Goal: Navigation & Orientation: Find specific page/section

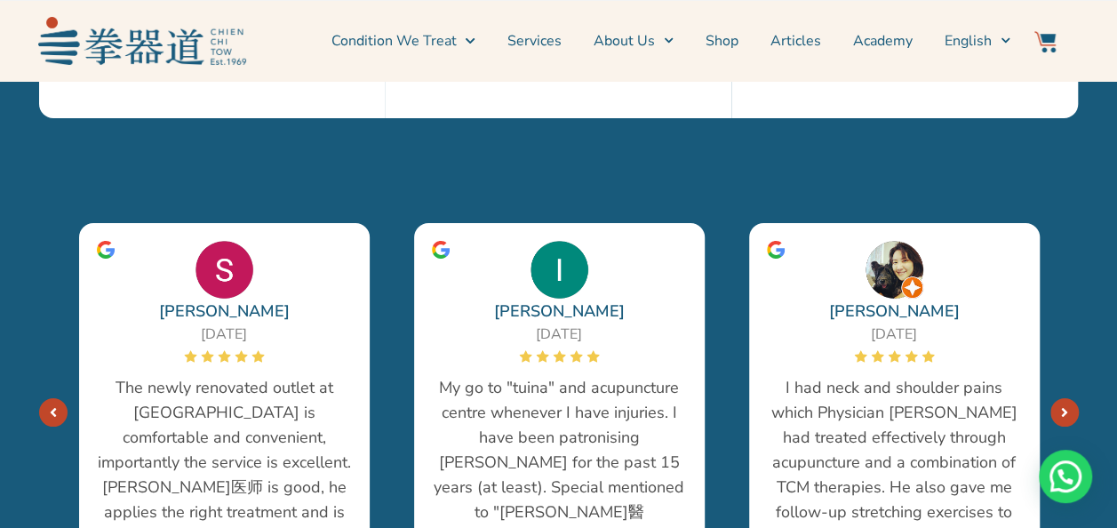
scroll to position [3289, 0]
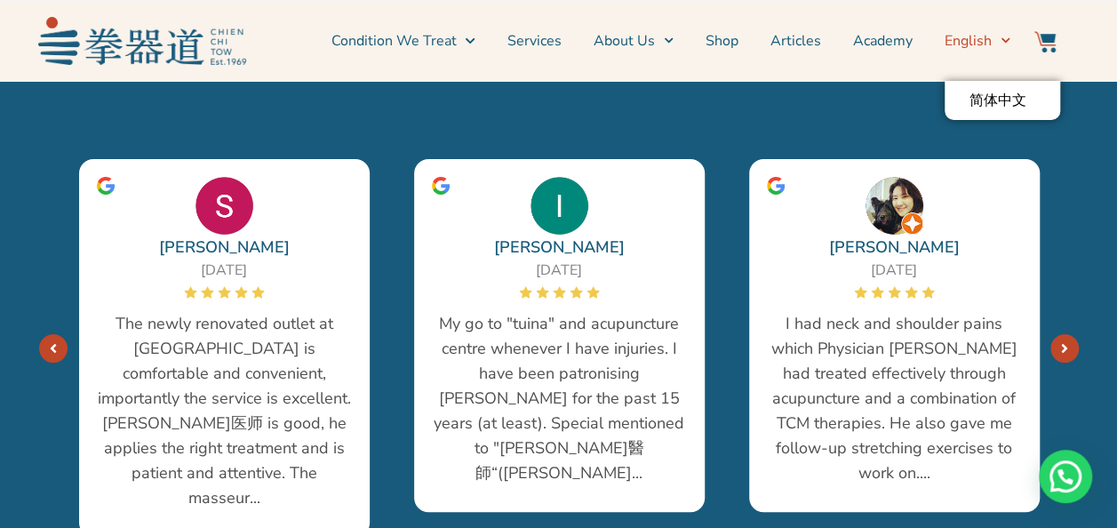
click at [1001, 45] on span "Menu" at bounding box center [1001, 41] width 19 height 28
click at [1001, 39] on icon "Menu" at bounding box center [1006, 41] width 10 height 10
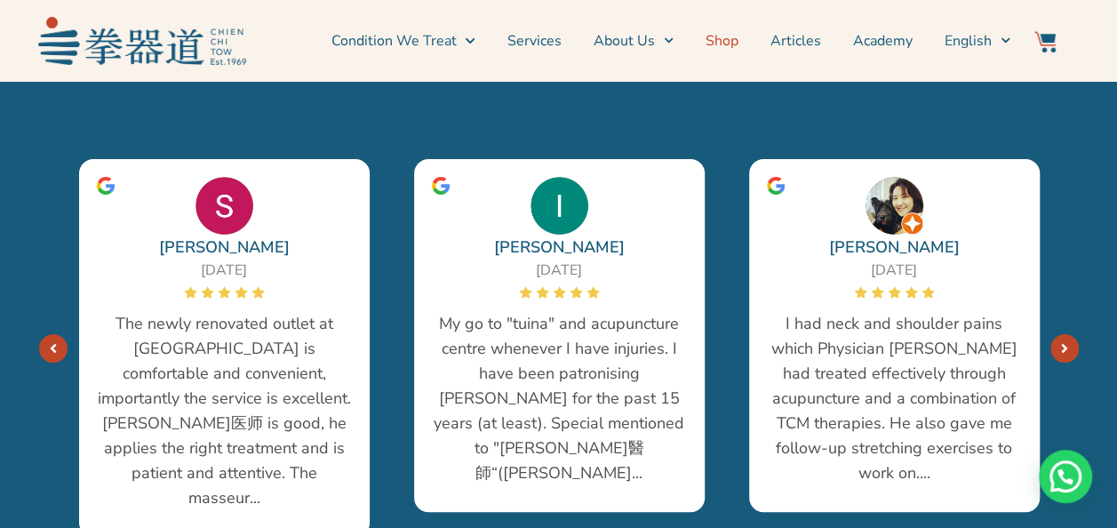
click at [728, 43] on link "Shop" at bounding box center [722, 41] width 33 height 44
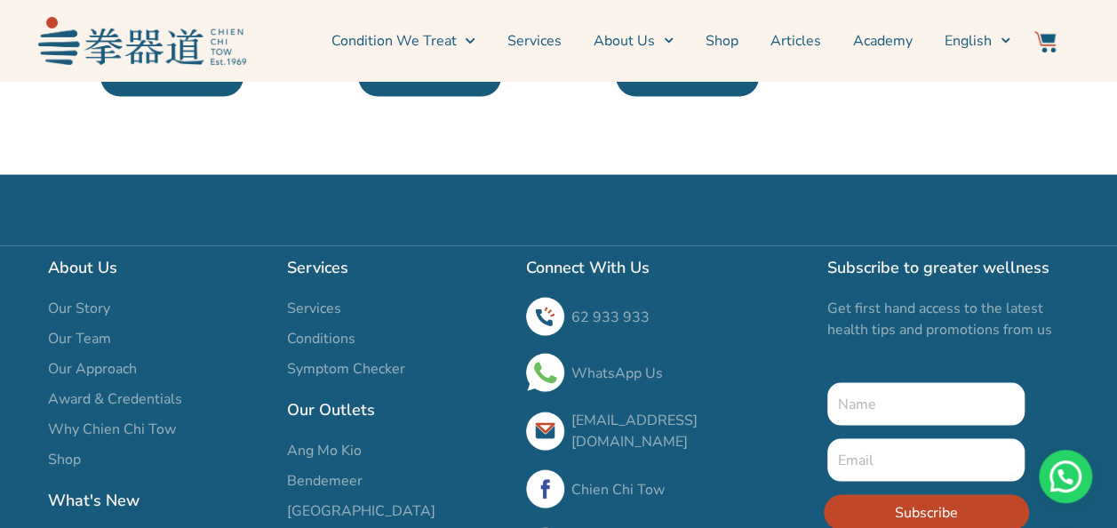
scroll to position [1422, 0]
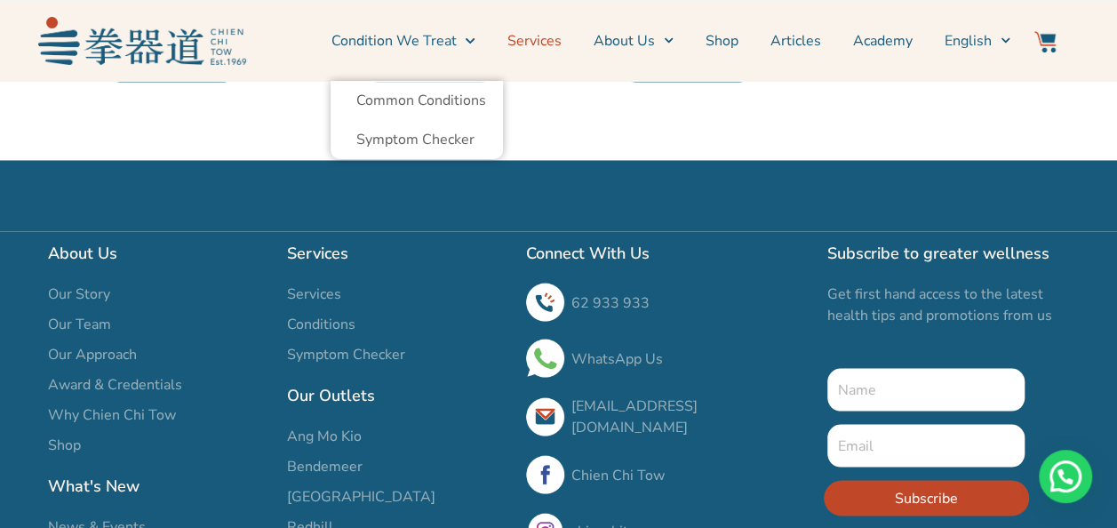
click at [552, 34] on link "Services" at bounding box center [535, 41] width 54 height 44
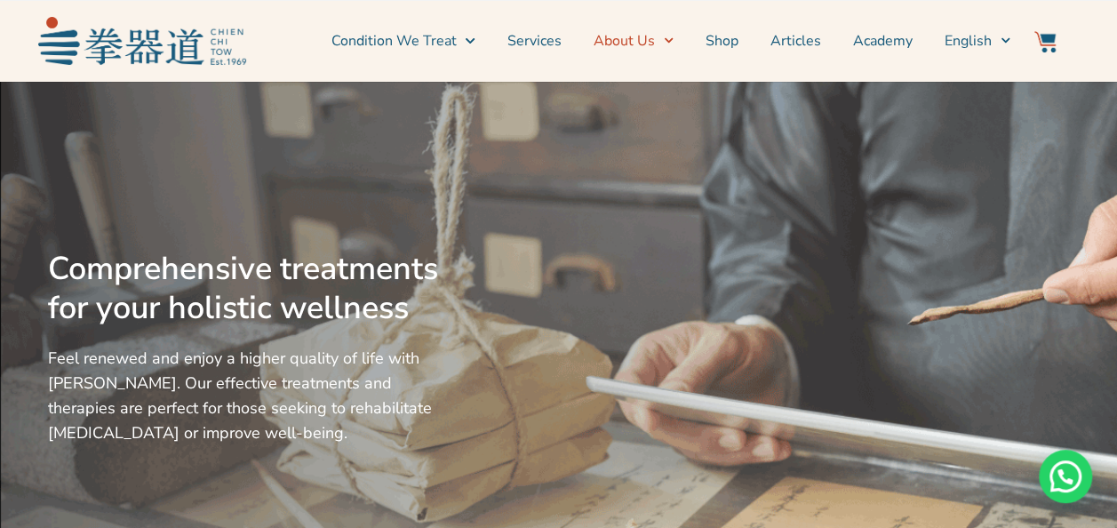
click at [646, 35] on link "About Us" at bounding box center [634, 41] width 80 height 44
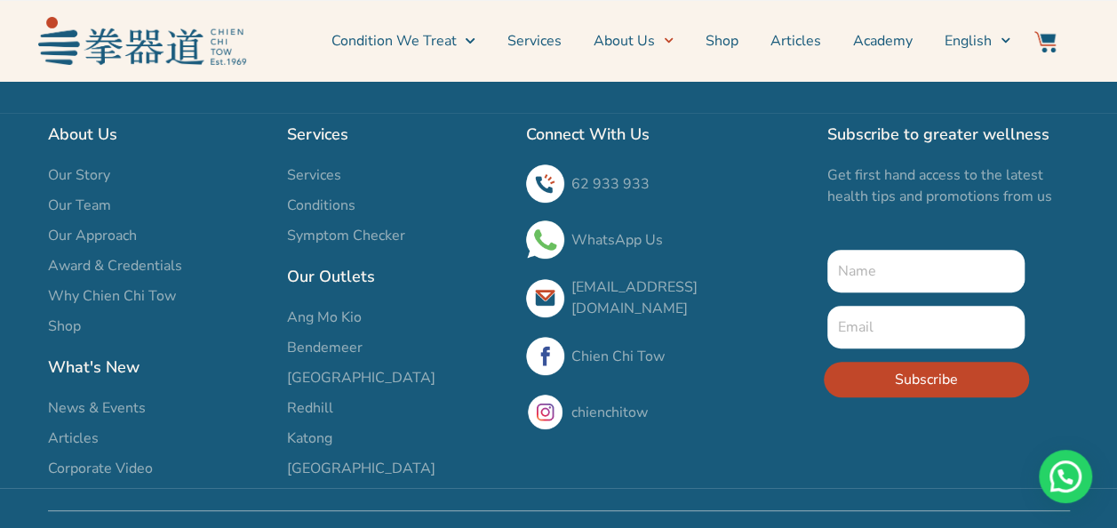
scroll to position [3592, 0]
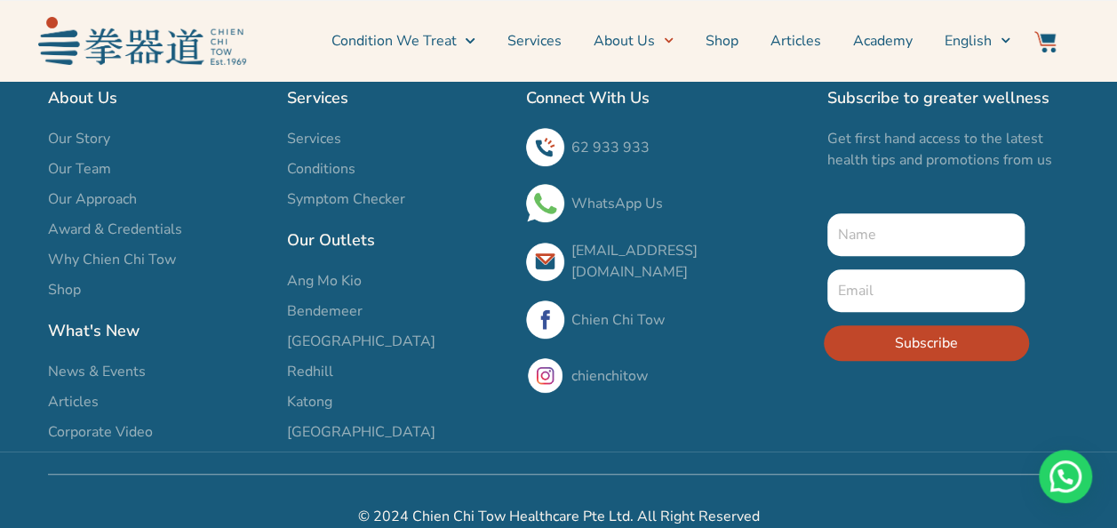
click at [86, 128] on span "Our Story" at bounding box center [79, 138] width 62 height 21
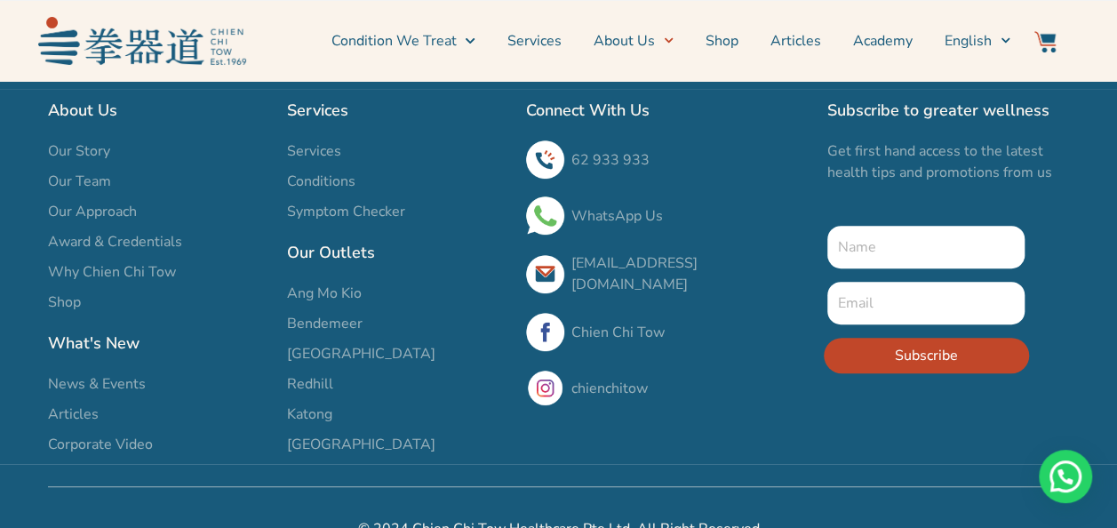
scroll to position [3592, 0]
